Goal: Task Accomplishment & Management: Complete application form

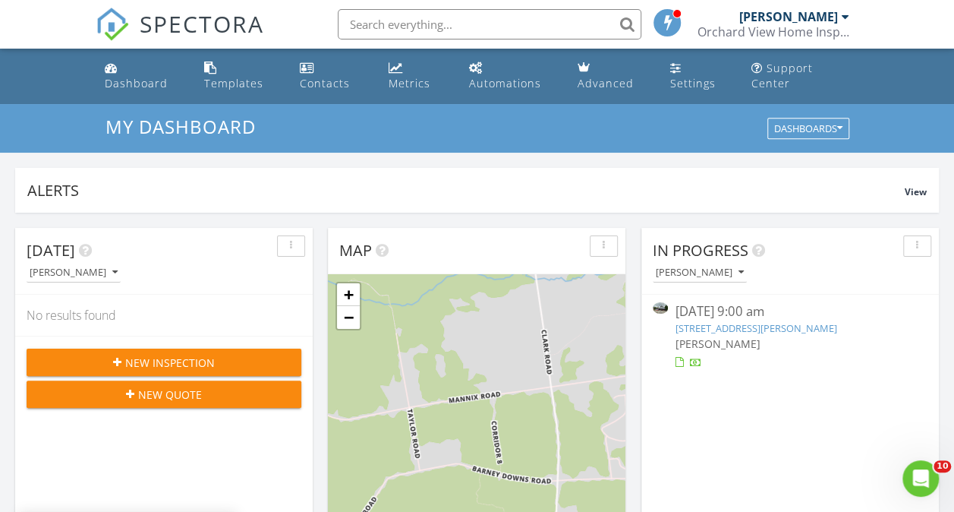
click at [173, 367] on span "New Inspection" at bounding box center [170, 362] width 90 height 16
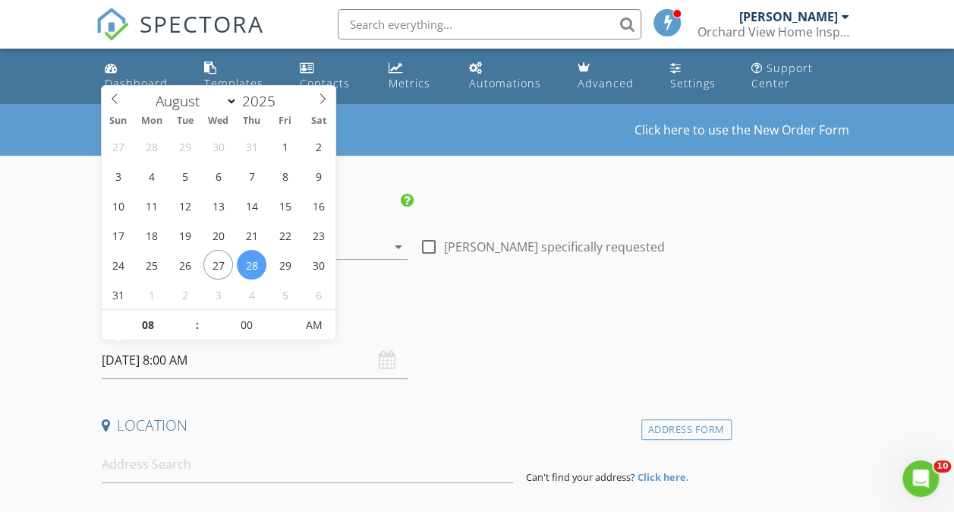
click at [241, 361] on input "08/28/2025 8:00 AM" at bounding box center [255, 360] width 306 height 37
click at [321, 98] on icon at bounding box center [322, 98] width 11 height 11
click at [112, 100] on icon at bounding box center [114, 98] width 11 height 11
select select "8"
click at [327, 97] on icon at bounding box center [322, 98] width 11 height 11
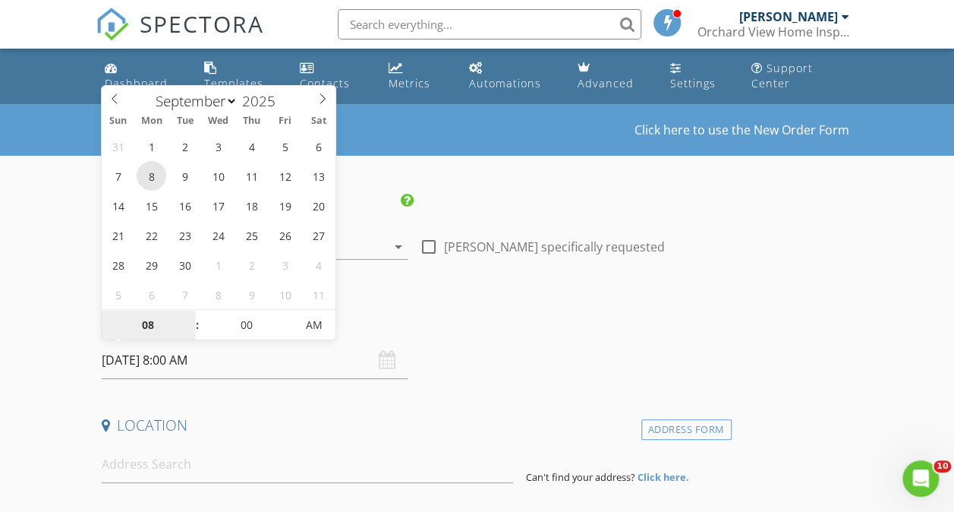
type input "[DATE] 8:00 AM"
click at [403, 315] on h4 "Date/Time" at bounding box center [414, 321] width 624 height 20
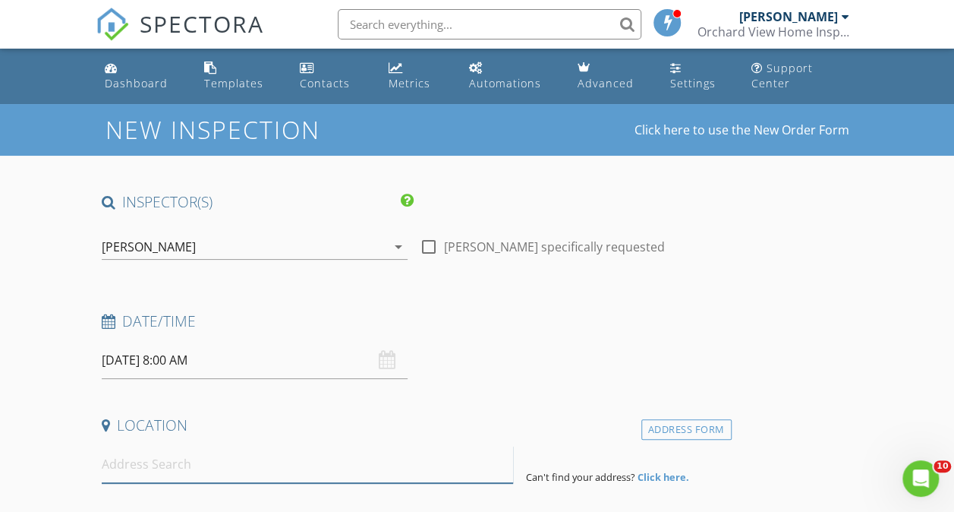
click at [224, 468] on input at bounding box center [308, 464] width 412 height 37
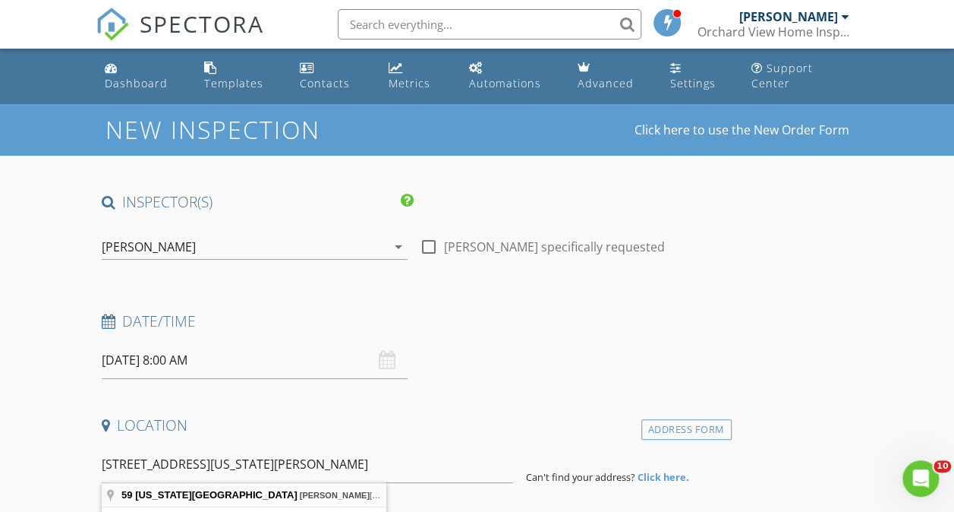
type input "59 Maryland Ave, Saranac Lake, NY, USA"
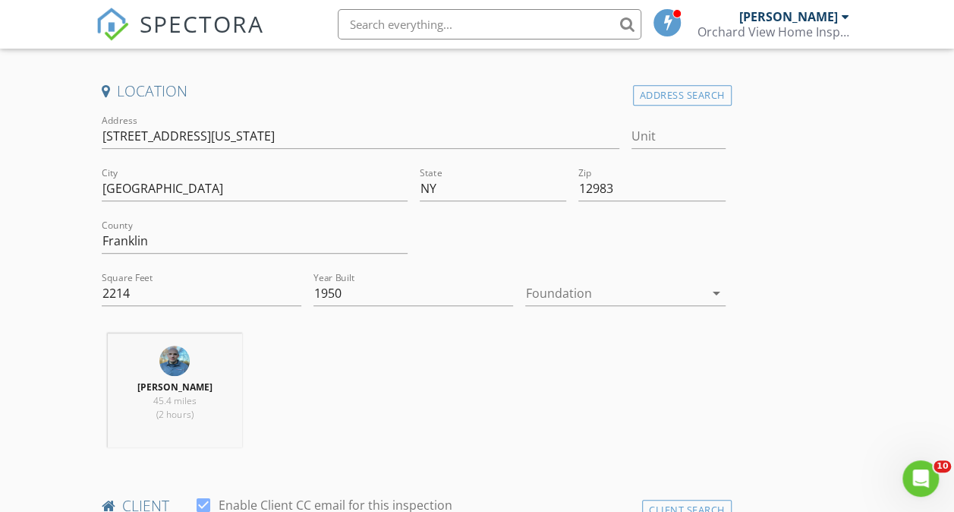
scroll to position [380, 0]
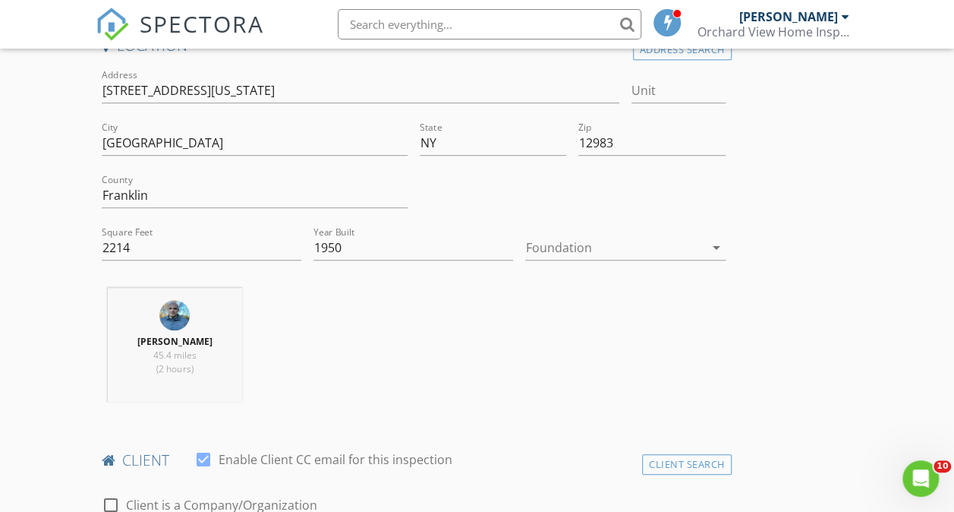
click at [525, 245] on div at bounding box center [614, 247] width 178 height 24
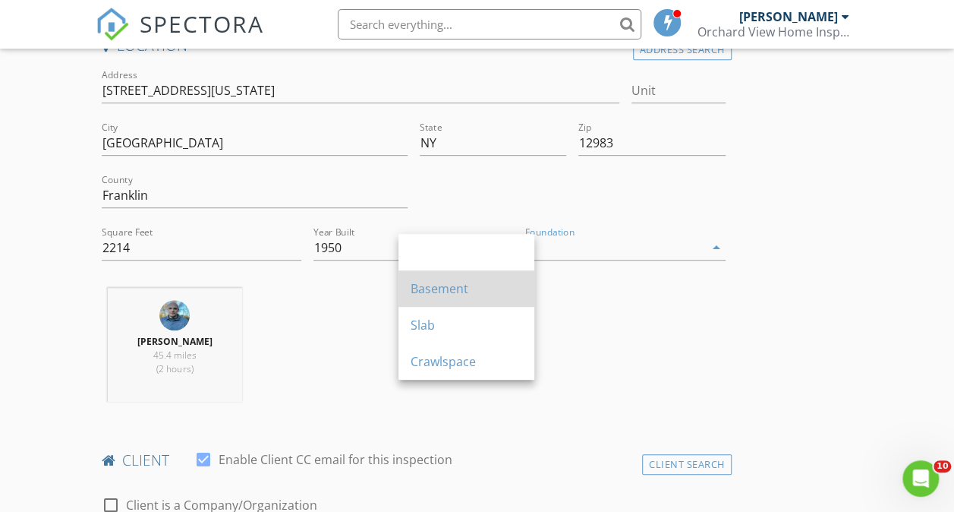
click at [449, 281] on div "Basement" at bounding box center [467, 288] width 112 height 18
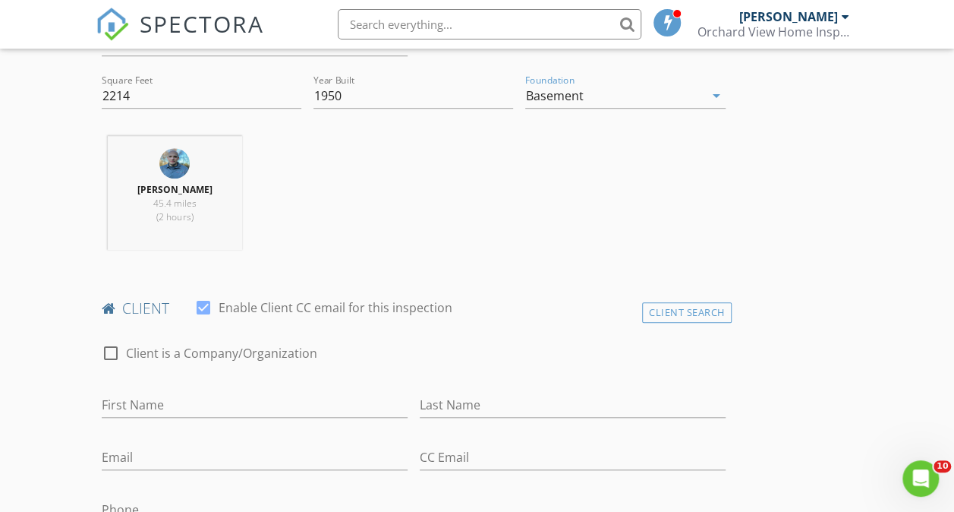
scroll to position [683, 0]
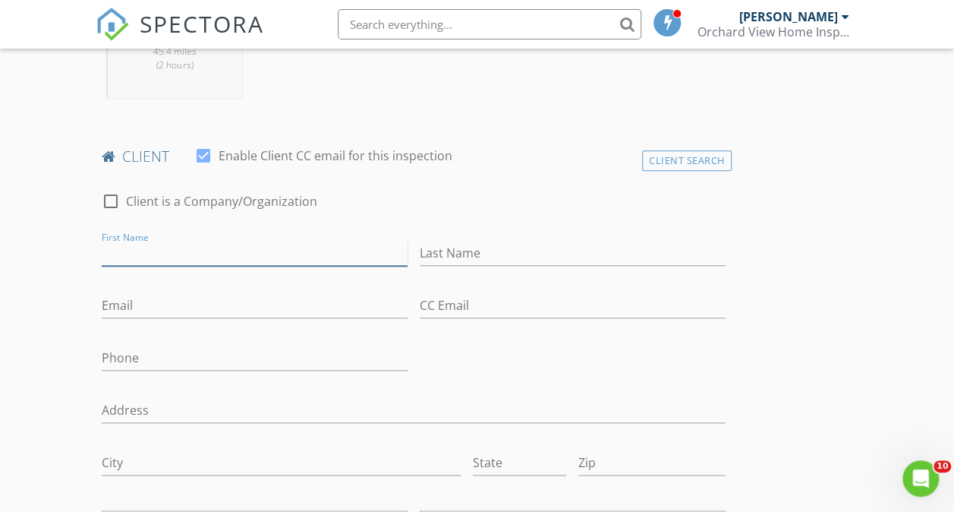
click at [226, 252] on input "First Name" at bounding box center [255, 253] width 306 height 25
type input "Kairat"
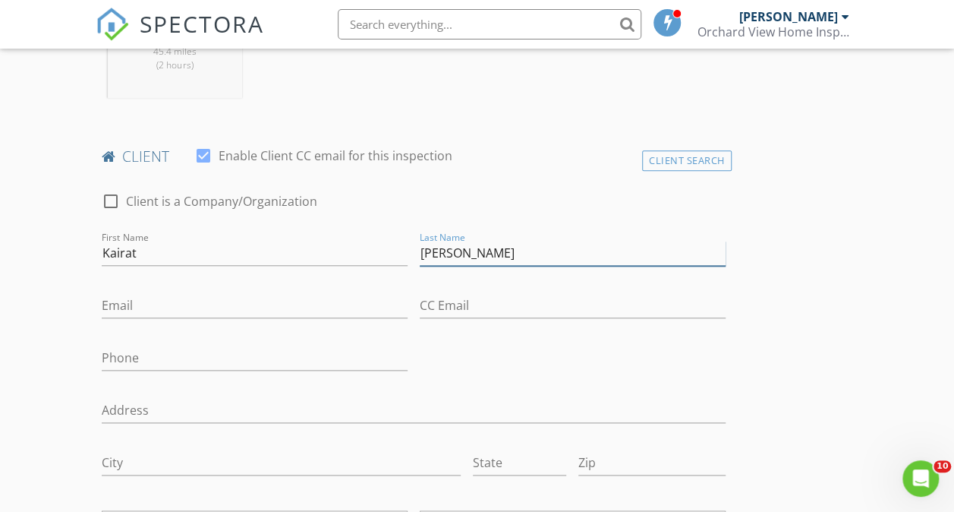
type input "[PERSON_NAME]"
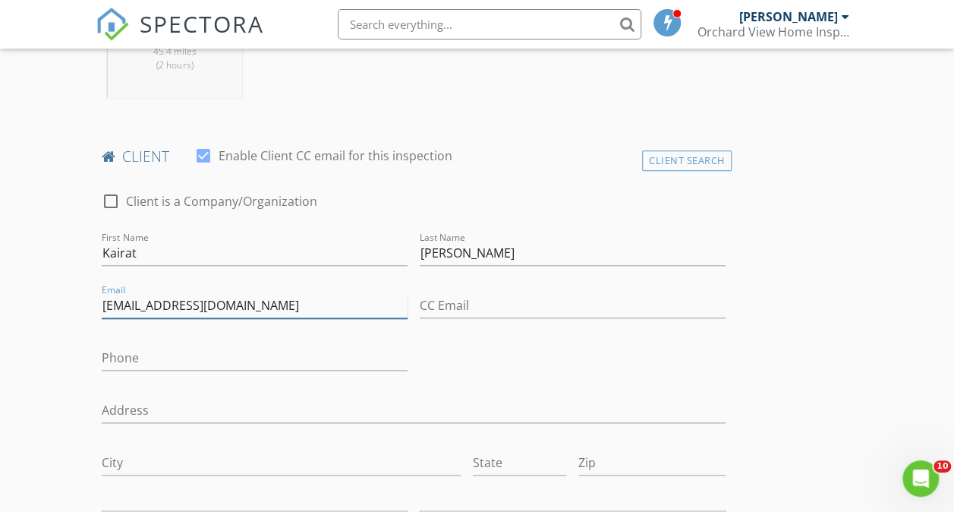
type input "[EMAIL_ADDRESS][DOMAIN_NAME]"
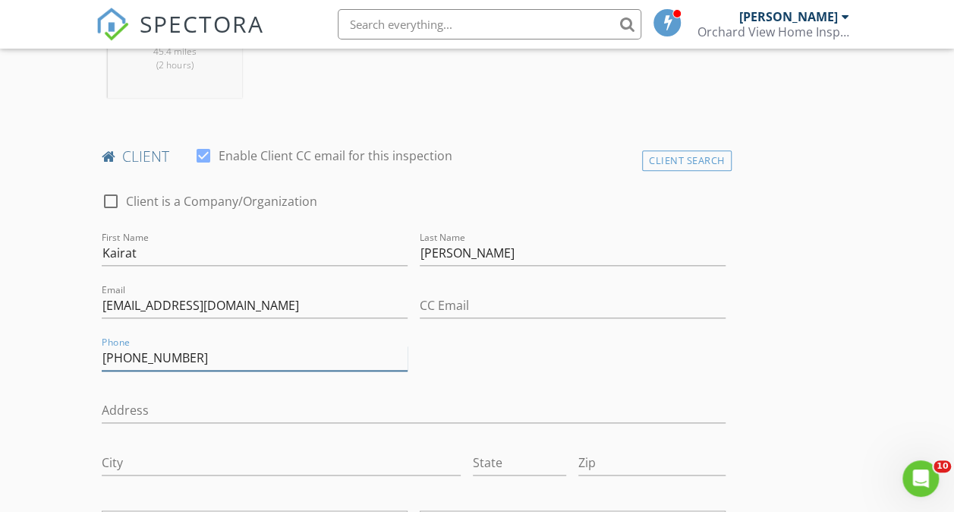
type input "[PHONE_NUMBER]"
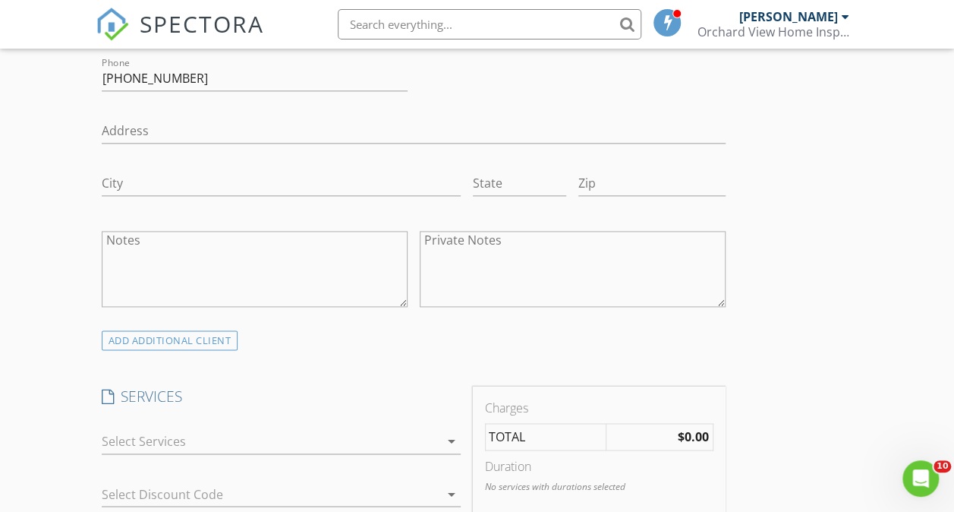
scroll to position [987, 0]
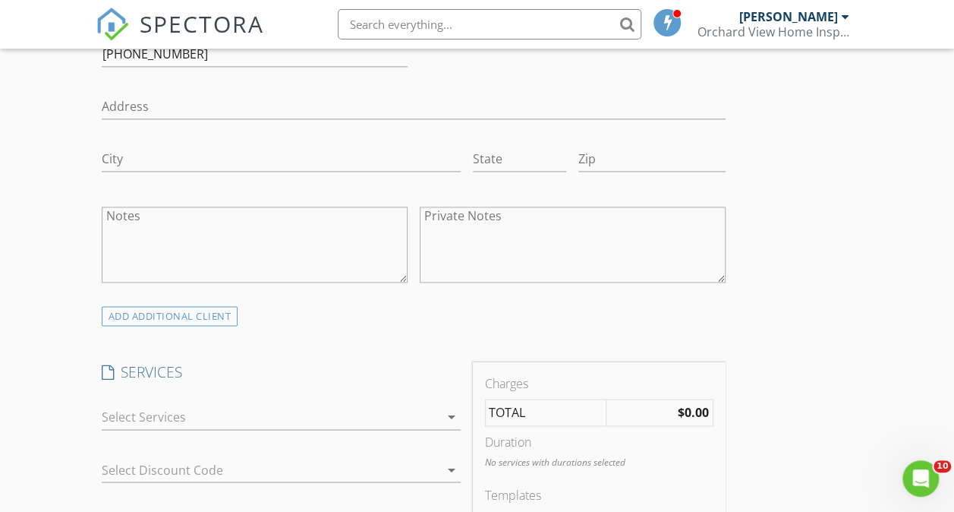
click at [325, 411] on div at bounding box center [271, 417] width 338 height 24
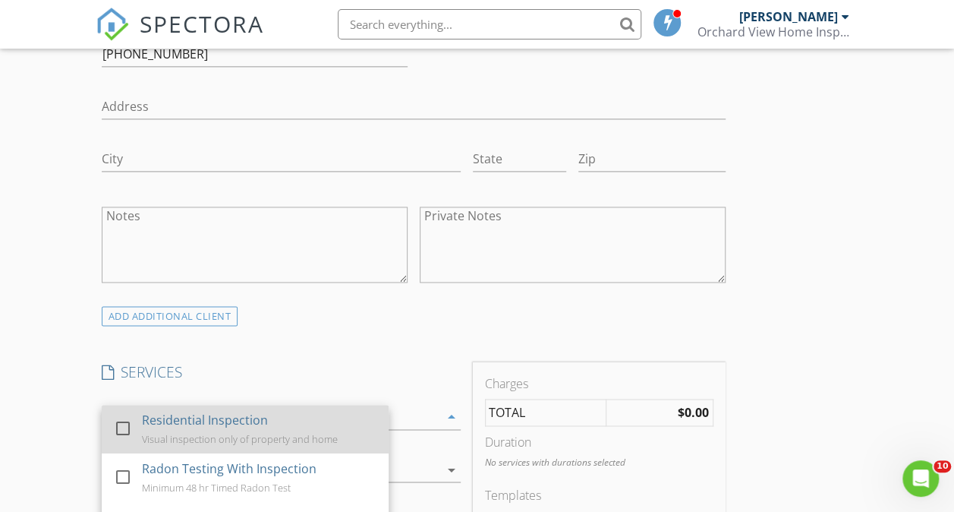
click at [131, 429] on div at bounding box center [123, 428] width 26 height 26
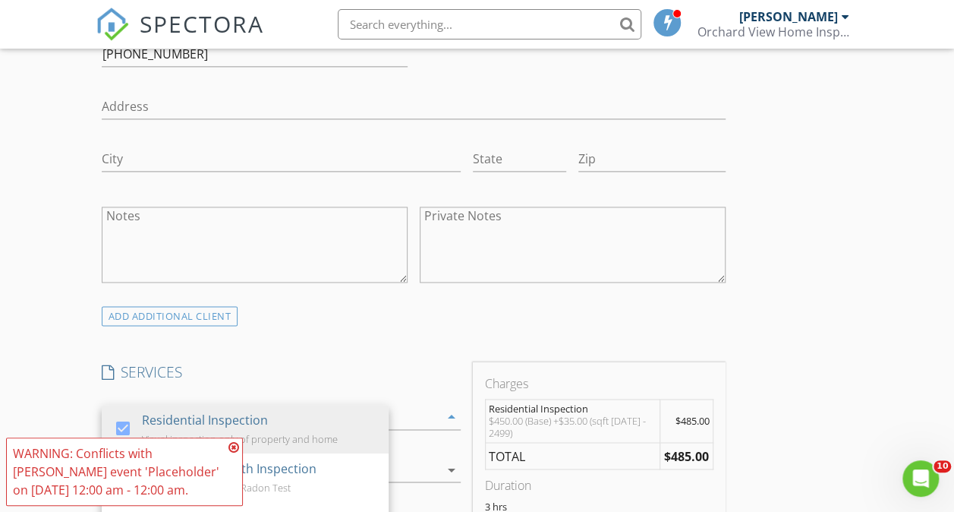
click at [235, 449] on icon at bounding box center [233, 447] width 11 height 12
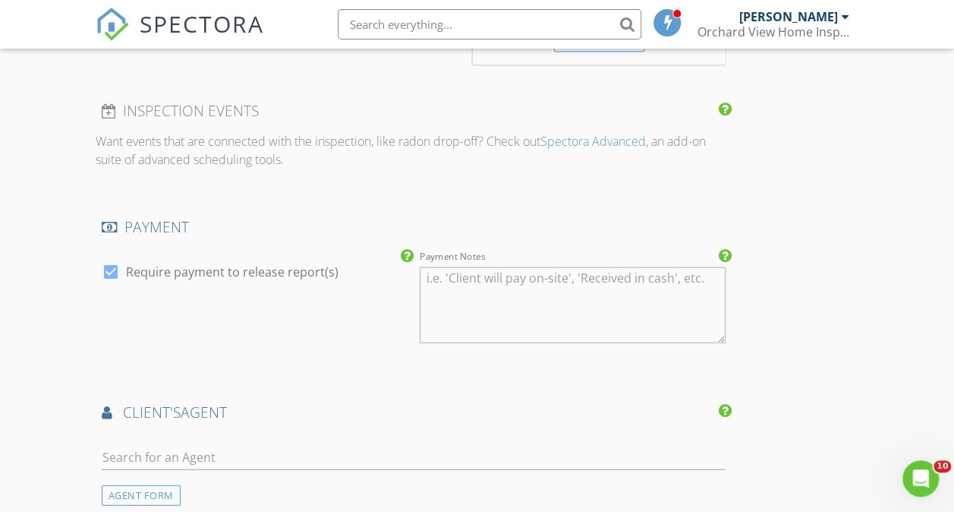
scroll to position [1670, 0]
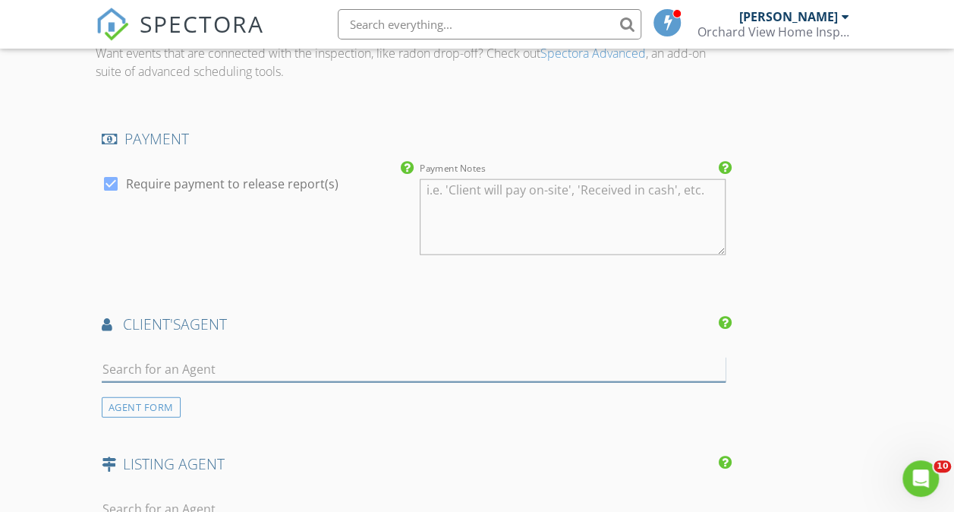
click at [254, 382] on input "text" at bounding box center [414, 369] width 624 height 25
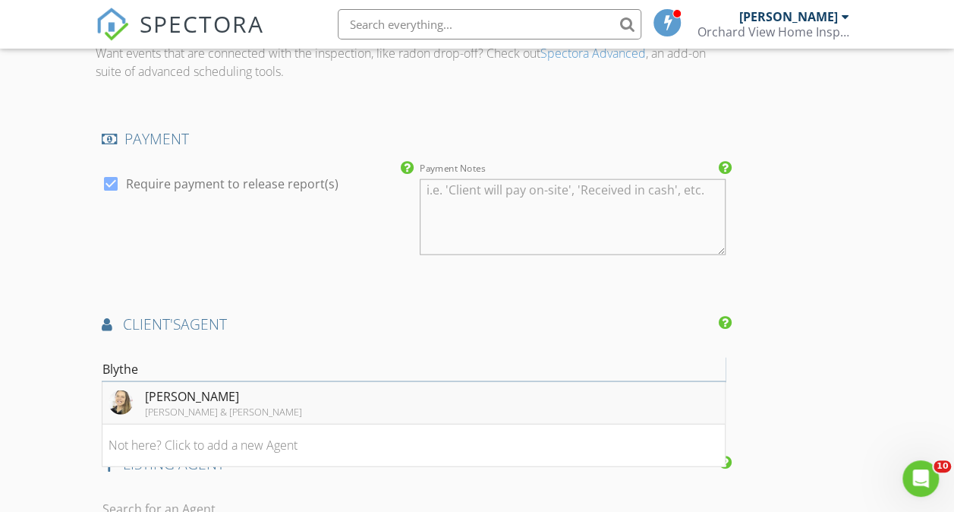
type input "Blythe"
click at [228, 421] on li "Blythe Niles Engel & Volkers" at bounding box center [413, 403] width 622 height 43
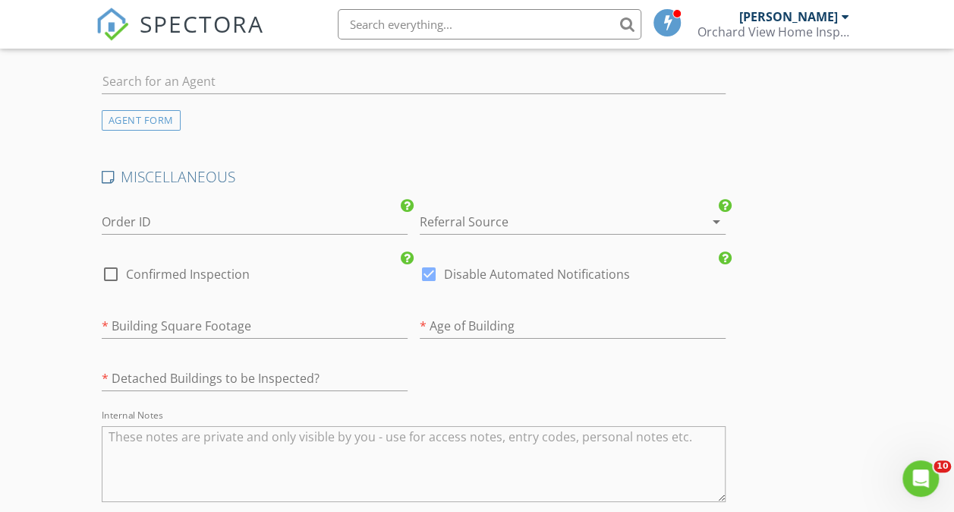
scroll to position [2581, 0]
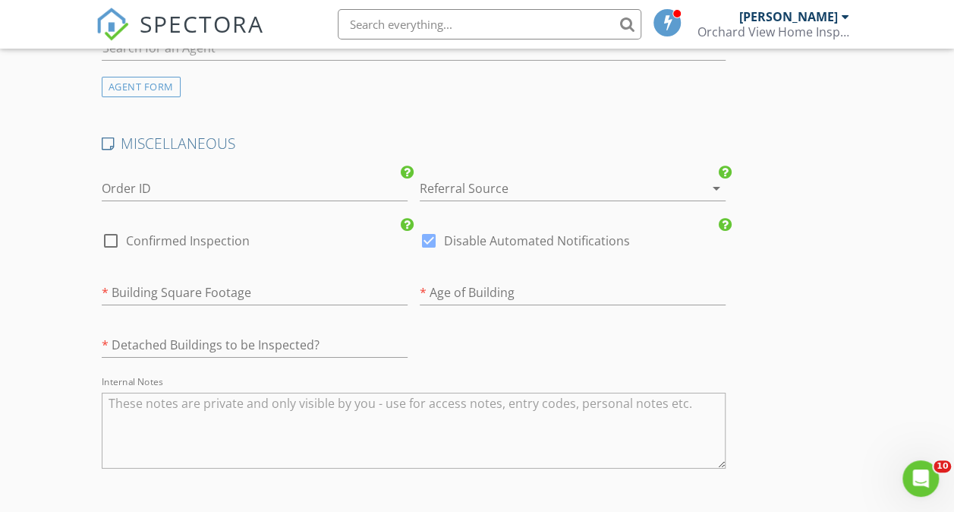
click at [433, 200] on div at bounding box center [551, 188] width 263 height 24
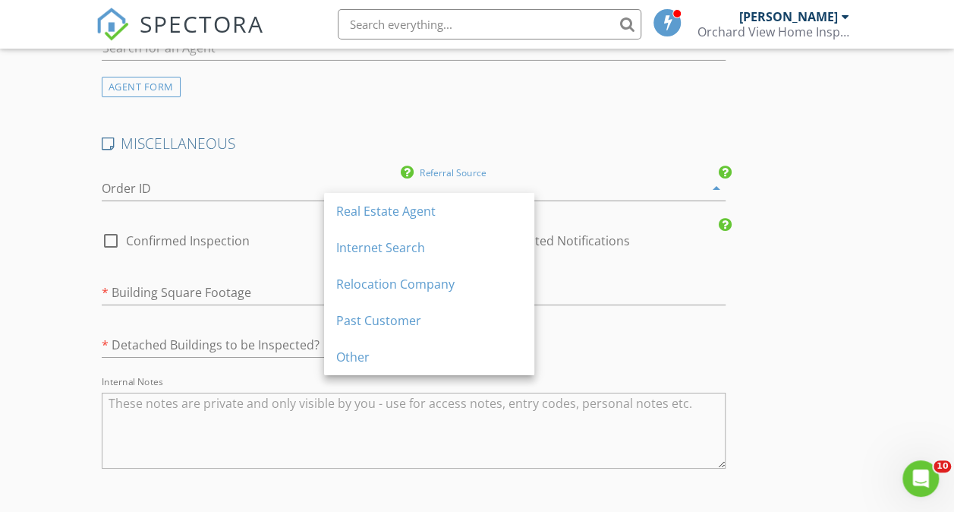
drag, startPoint x: 424, startPoint y: 209, endPoint x: 405, endPoint y: 219, distance: 20.4
click at [424, 209] on div "Real Estate Agent" at bounding box center [429, 211] width 186 height 18
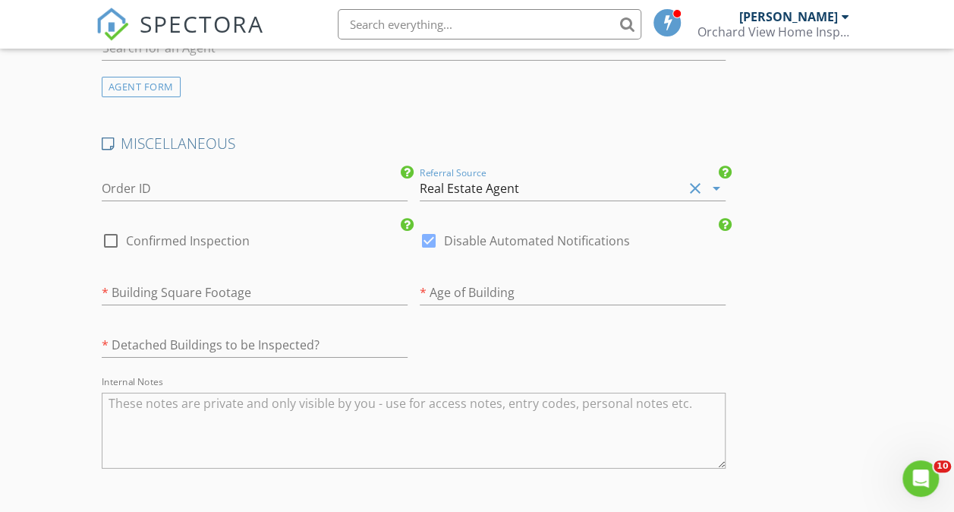
click at [112, 251] on div at bounding box center [111, 241] width 26 height 26
checkbox input "true"
click at [416, 254] on div at bounding box center [429, 241] width 26 height 26
checkbox input "false"
click at [237, 305] on input "number" at bounding box center [255, 292] width 306 height 25
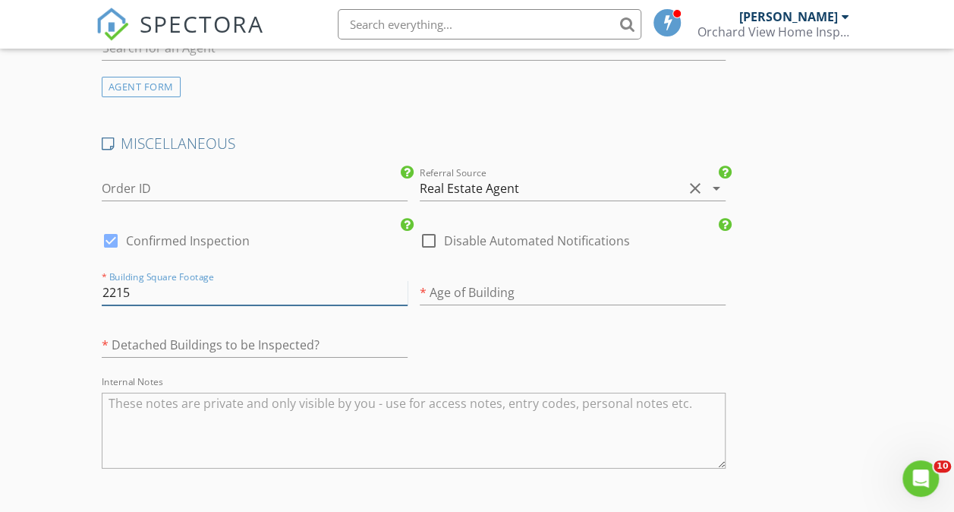
type input "2215"
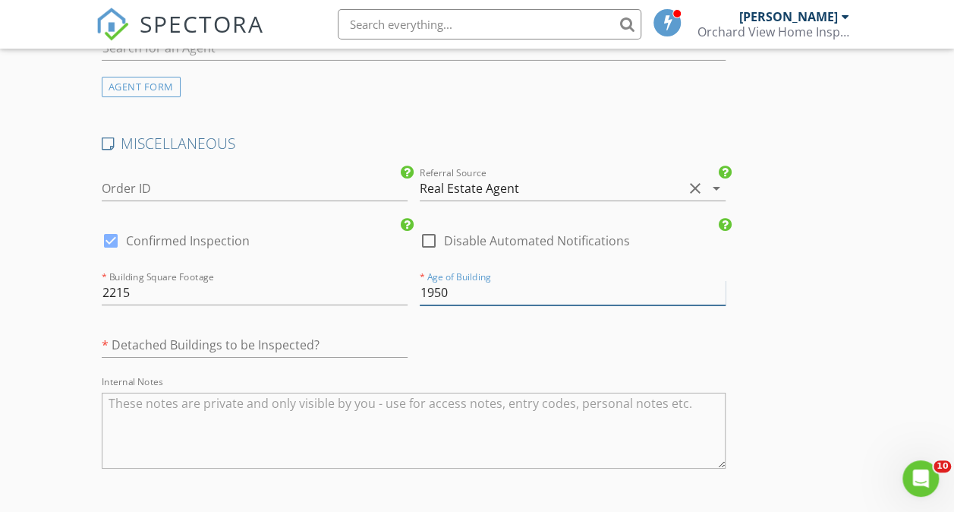
type input "1950"
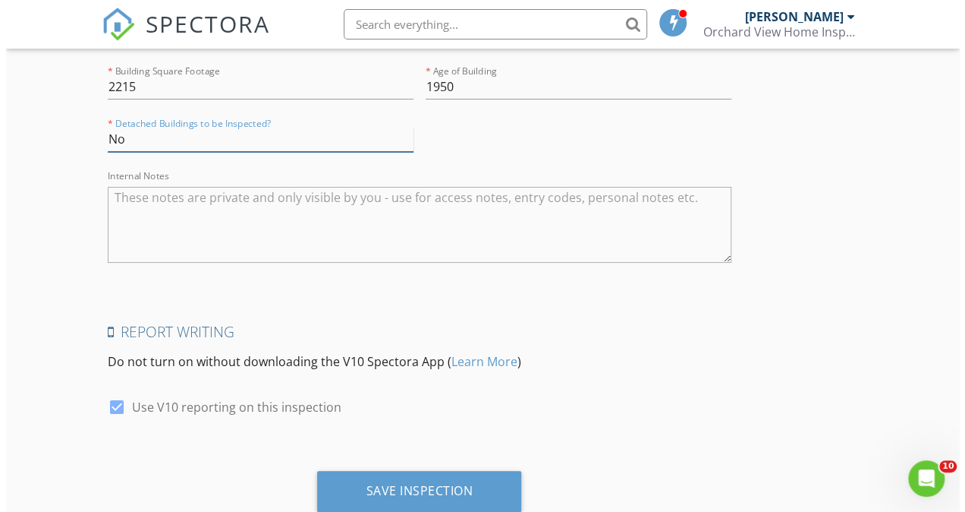
scroll to position [2851, 0]
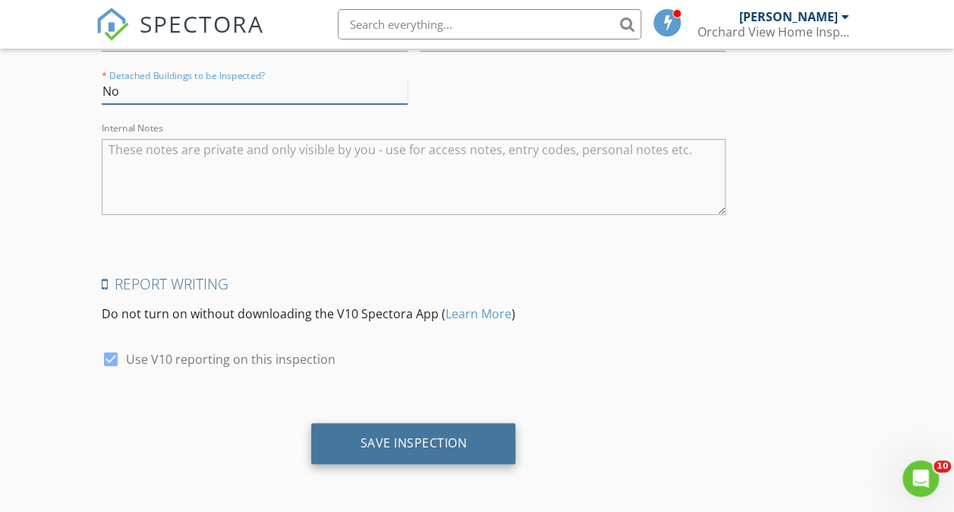
type input "No"
click at [360, 437] on div "Save Inspection" at bounding box center [413, 442] width 107 height 15
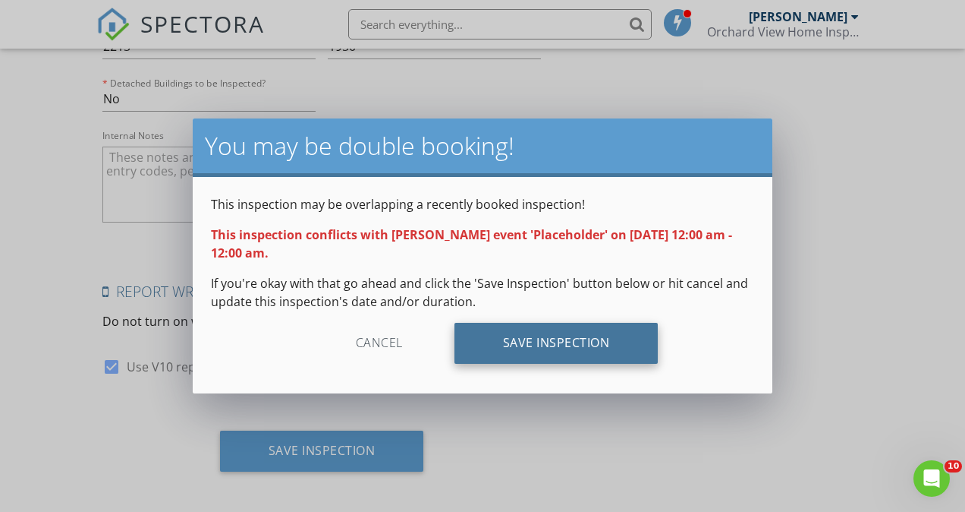
click at [547, 355] on div "Save Inspection" at bounding box center [557, 343] width 204 height 41
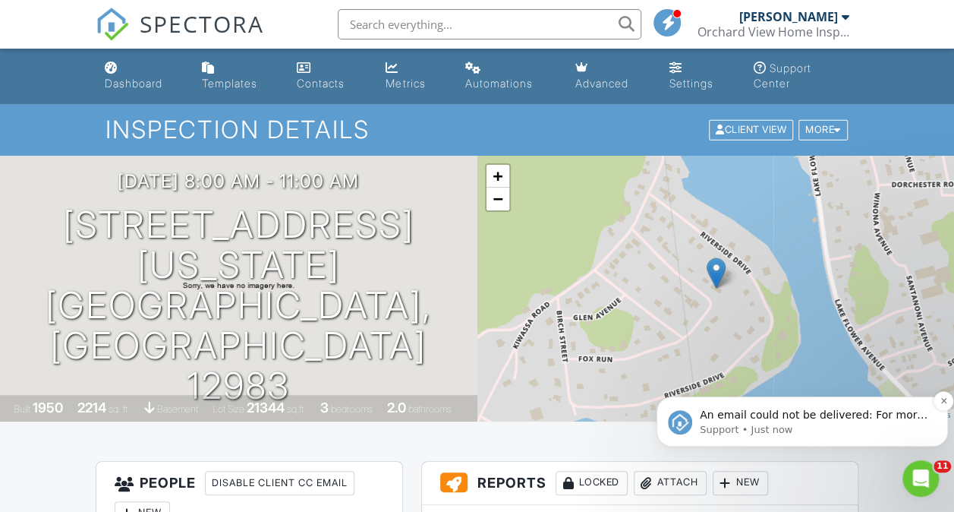
click at [824, 430] on p "Support • Just now" at bounding box center [814, 430] width 229 height 14
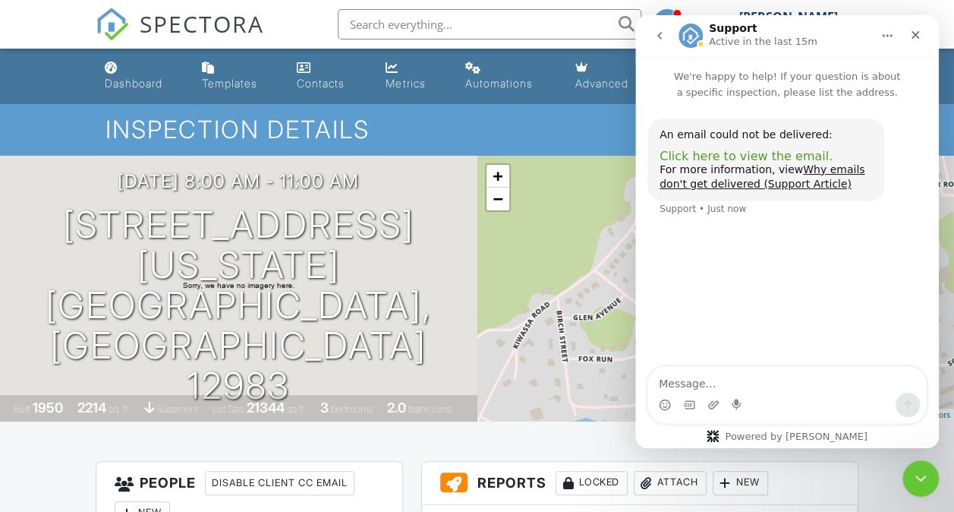
click at [723, 158] on span "Click here to view the email." at bounding box center [746, 156] width 173 height 14
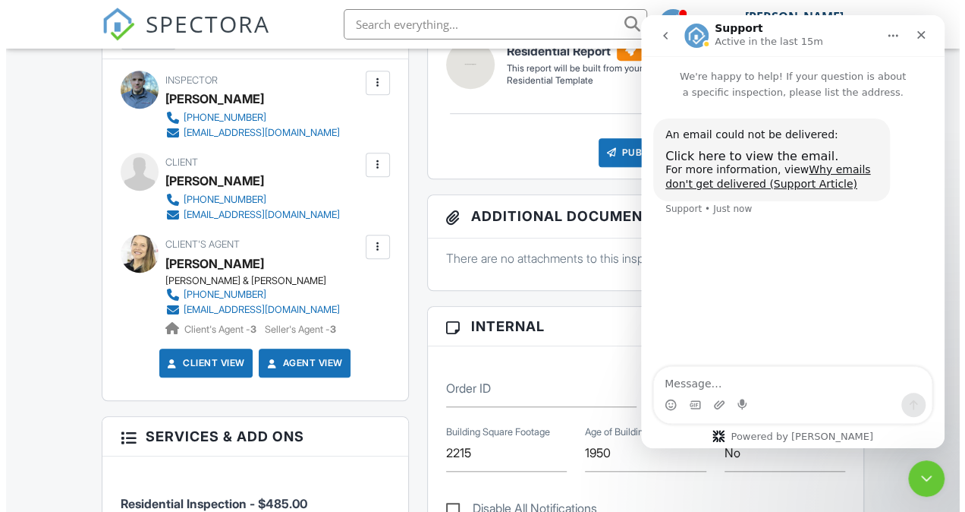
scroll to position [531, 0]
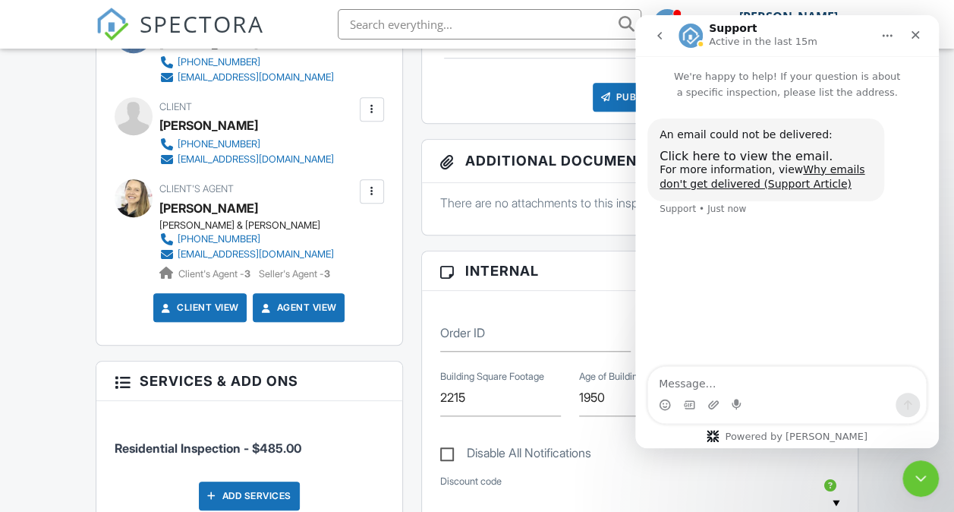
click at [373, 111] on div at bounding box center [371, 109] width 15 height 15
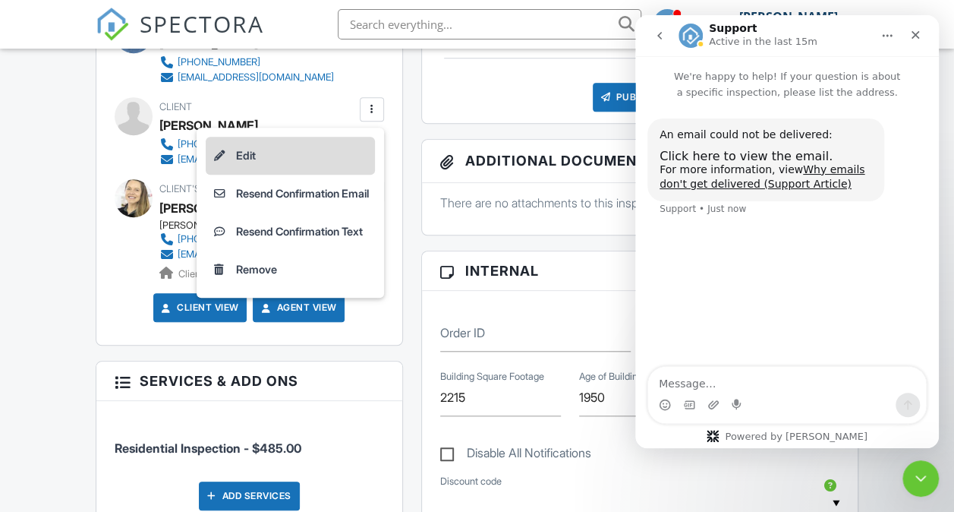
click at [245, 156] on li "Edit" at bounding box center [290, 156] width 169 height 38
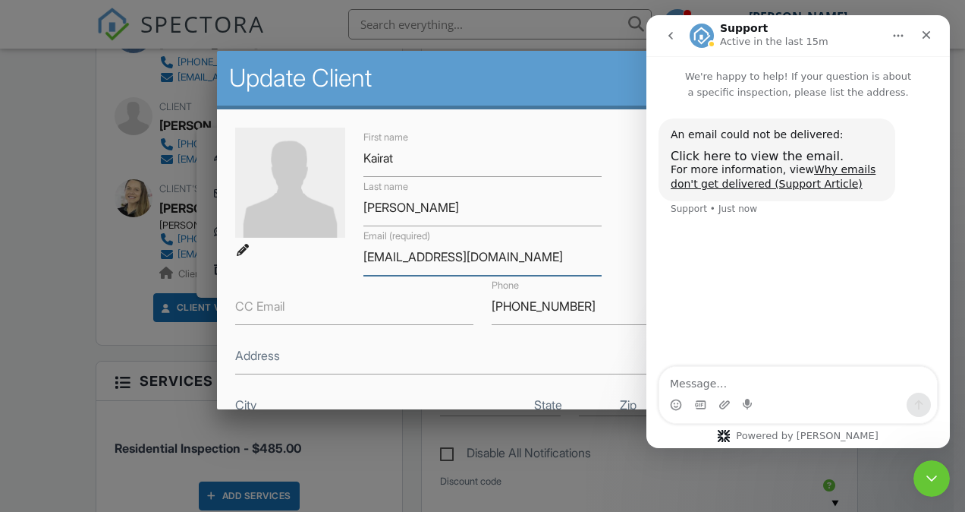
click at [454, 257] on input "[EMAIL_ADDRESS][DOMAIN_NAME]" at bounding box center [483, 256] width 238 height 37
type input "[EMAIL_ADDRESS][DOMAIN_NAME]"
click at [925, 39] on icon "Close" at bounding box center [927, 35] width 12 height 12
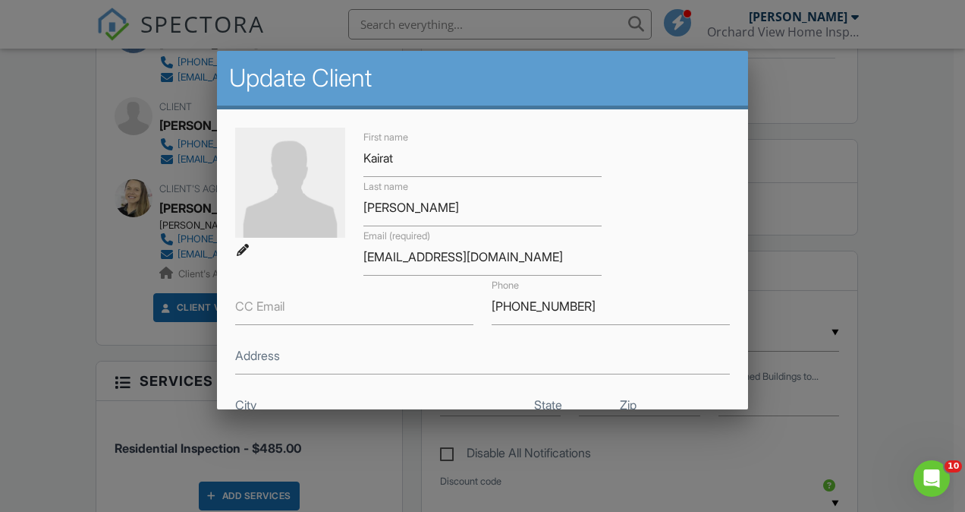
scroll to position [285, 0]
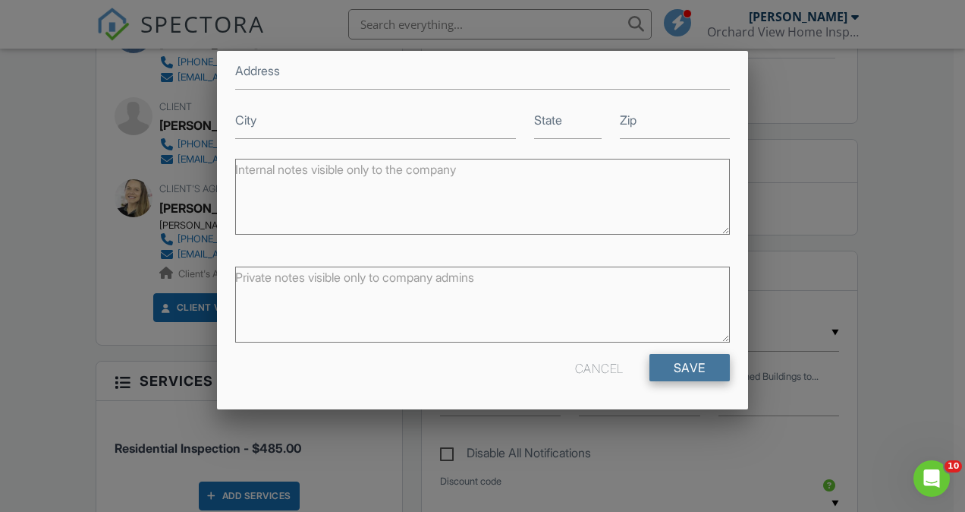
click at [691, 367] on input "Save" at bounding box center [690, 367] width 80 height 27
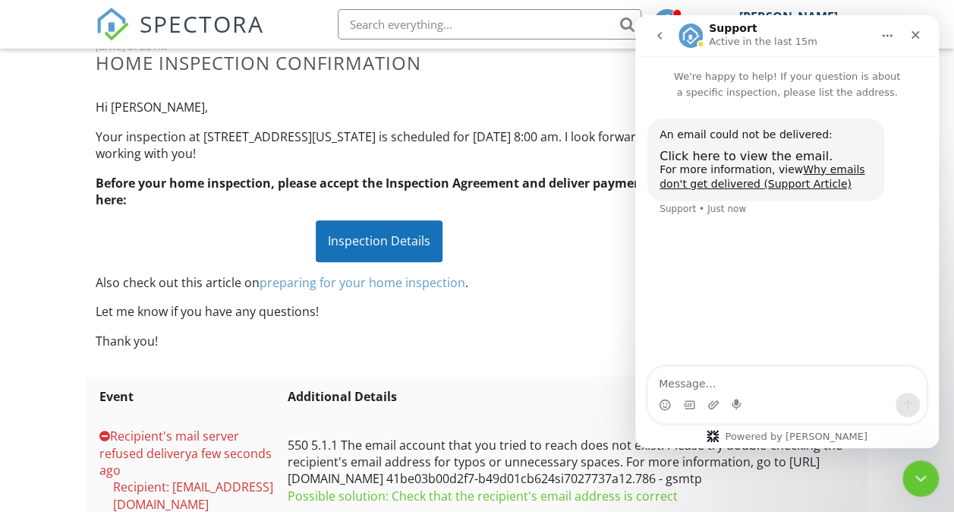
scroll to position [228, 0]
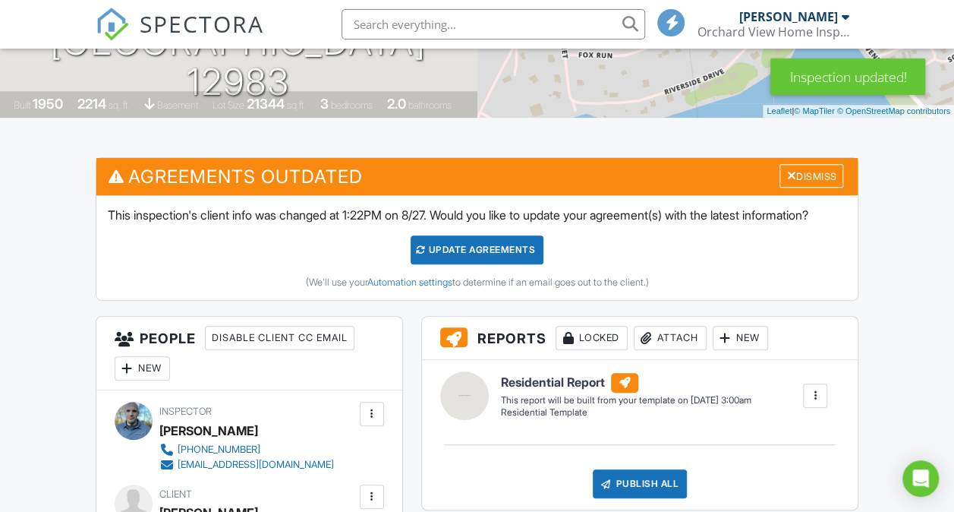
click at [489, 264] on div "Update Agreements" at bounding box center [477, 249] width 133 height 29
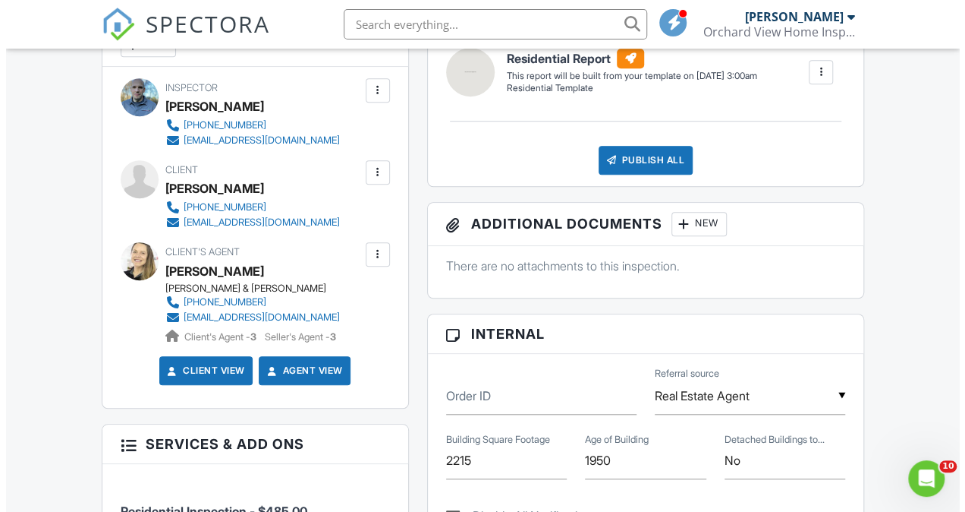
scroll to position [455, 0]
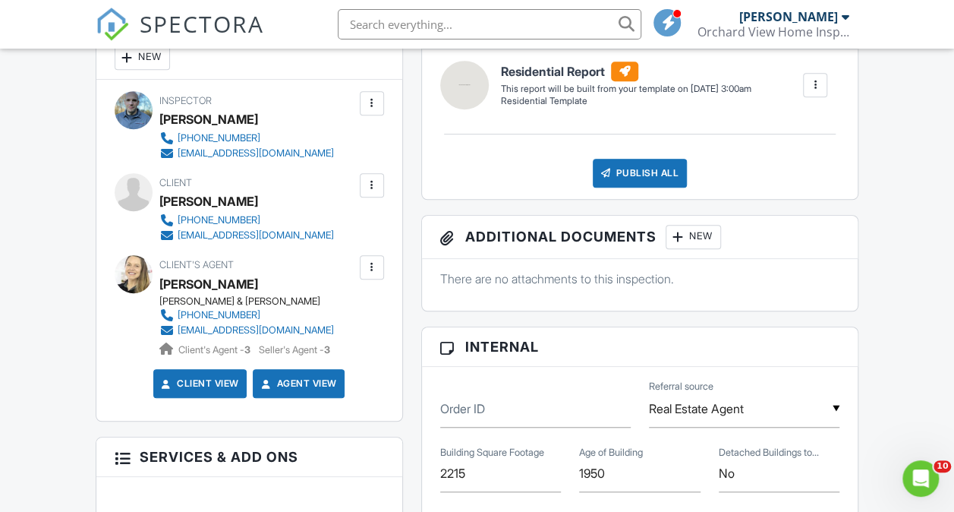
click at [373, 191] on div at bounding box center [371, 185] width 15 height 15
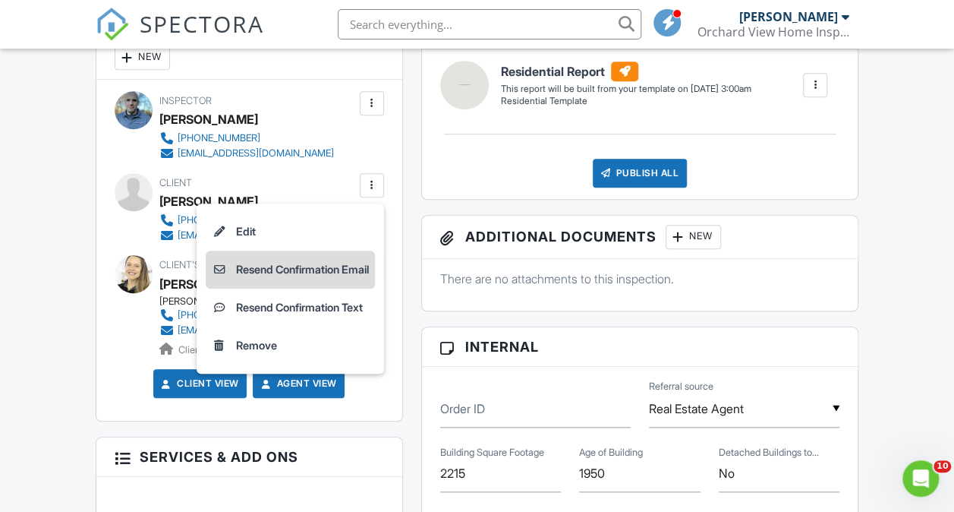
click at [302, 266] on li "Resend Confirmation Email" at bounding box center [290, 269] width 169 height 38
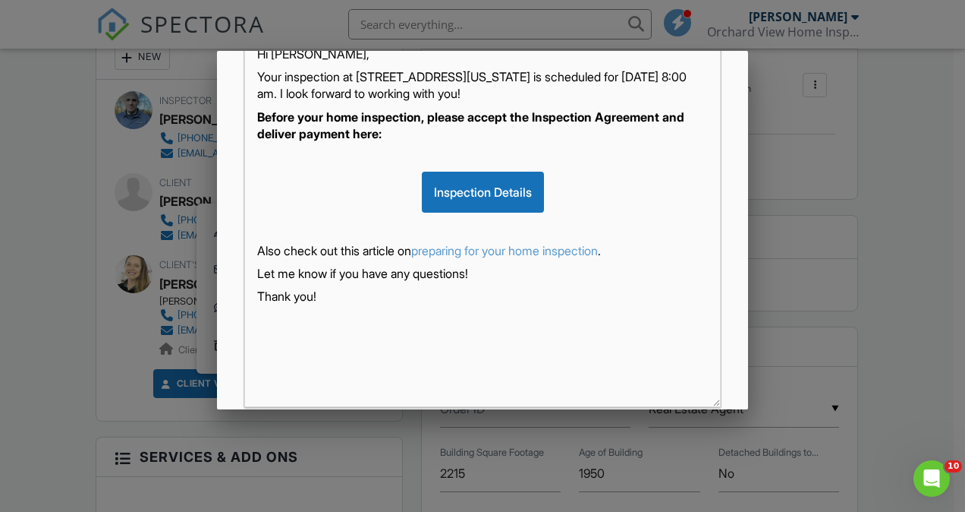
scroll to position [386, 0]
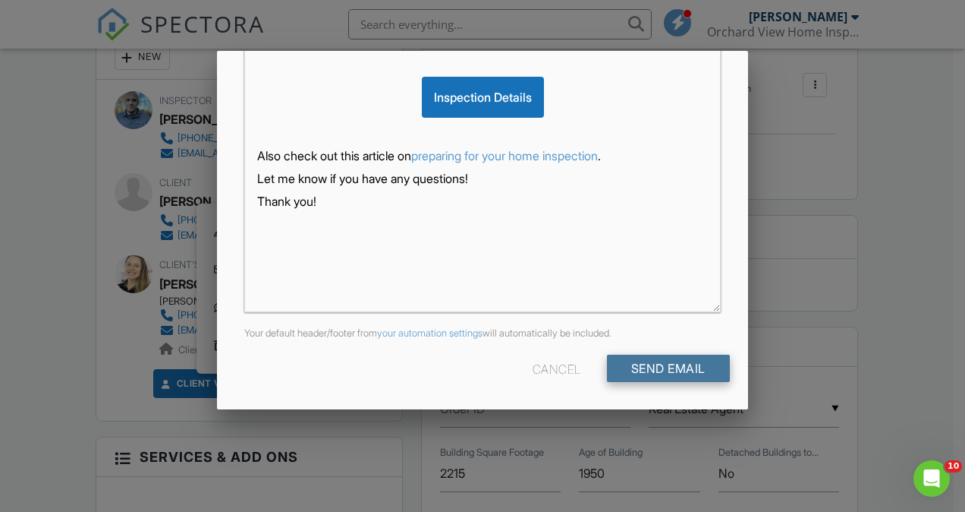
click at [679, 360] on input "Send Email" at bounding box center [668, 367] width 123 height 27
